Goal: Information Seeking & Learning: Learn about a topic

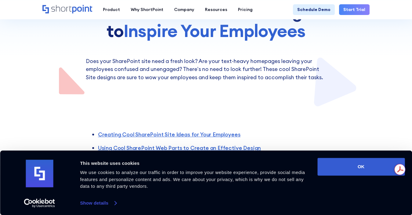
click at [113, 204] on link "Show details" at bounding box center [98, 202] width 36 height 9
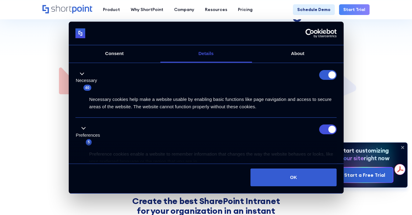
click at [324, 72] on form at bounding box center [327, 75] width 17 height 10
click at [319, 78] on form at bounding box center [327, 75] width 17 height 10
click at [319, 128] on input "Preferences" at bounding box center [327, 129] width 17 height 10
checkbox input "false"
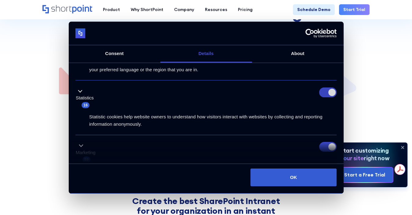
click at [319, 93] on input "Statistics" at bounding box center [327, 92] width 17 height 10
checkbox input "false"
click at [322, 146] on input "Marketing" at bounding box center [327, 147] width 17 height 10
checkbox input "false"
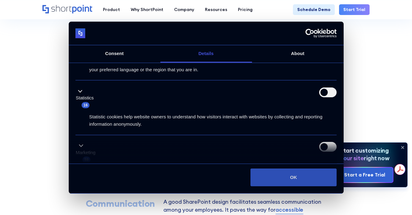
click at [288, 178] on button "OK" at bounding box center [293, 177] width 86 height 18
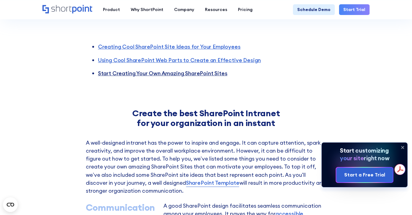
scroll to position [153, 0]
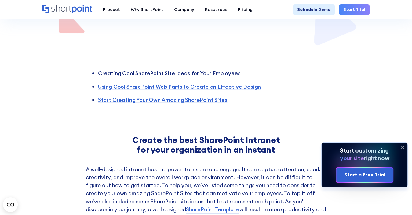
drag, startPoint x: 199, startPoint y: 71, endPoint x: 212, endPoint y: 71, distance: 13.1
click at [200, 71] on link "Creating Cool SharePoint Site Ideas for Your Employees" at bounding box center [169, 73] width 143 height 7
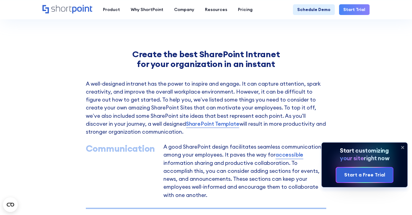
scroll to position [238, 0]
click at [186, 126] on span "SharePoint Template" at bounding box center [212, 123] width 53 height 8
click at [186, 123] on span "SharePoint Template" at bounding box center [212, 123] width 53 height 8
click at [186, 124] on span "SharePoint Template" at bounding box center [212, 123] width 53 height 8
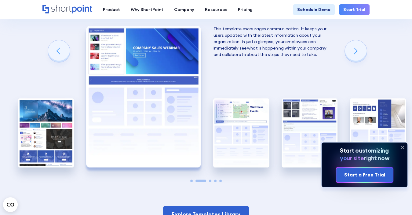
scroll to position [940, 0]
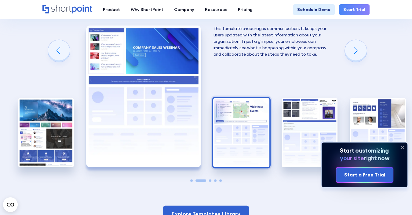
click at [260, 119] on img "3 / 5" at bounding box center [241, 132] width 56 height 69
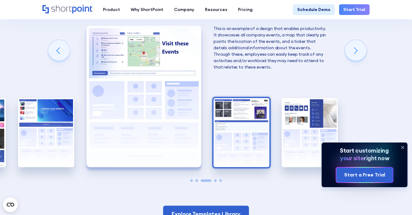
click at [262, 115] on img "4 / 5" at bounding box center [241, 132] width 56 height 69
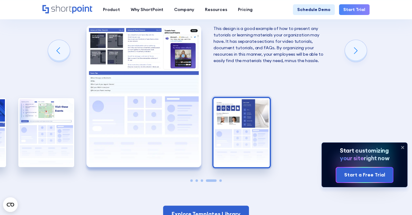
click at [247, 122] on img "5 / 5" at bounding box center [241, 132] width 56 height 69
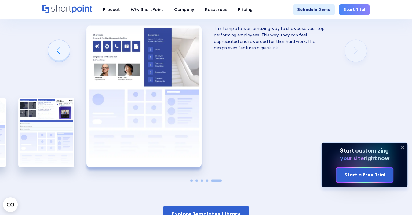
click at [175, 77] on img "5 / 5" at bounding box center [143, 95] width 115 height 141
